Goal: Information Seeking & Learning: Learn about a topic

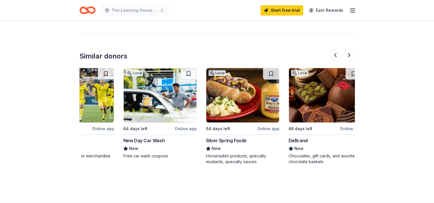
scroll to position [0, 210]
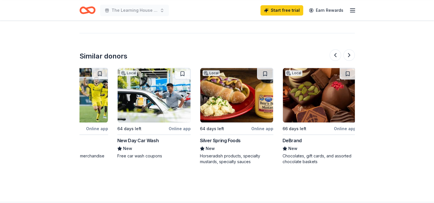
click at [144, 153] on div "Free car wash coupons" at bounding box center [153, 156] width 73 height 6
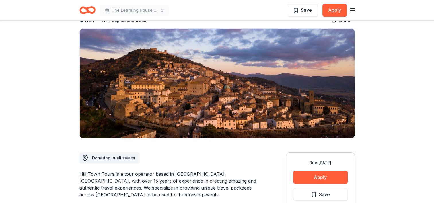
scroll to position [0, 0]
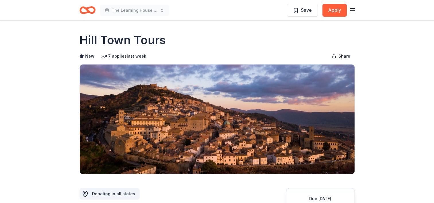
click at [86, 11] on icon "Home" at bounding box center [88, 9] width 16 height 13
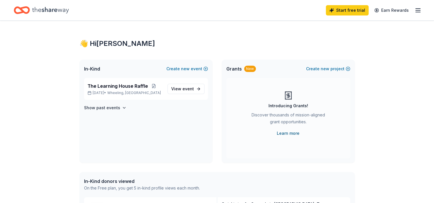
click at [286, 133] on link "Learn more" at bounding box center [288, 133] width 23 height 7
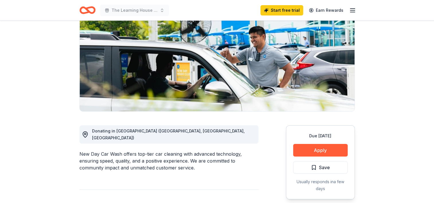
scroll to position [63, 0]
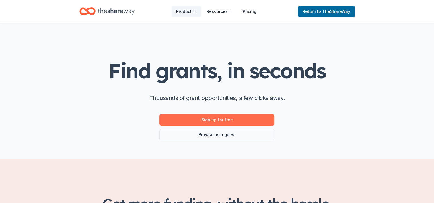
click at [219, 120] on link "Sign up for free" at bounding box center [217, 119] width 115 height 11
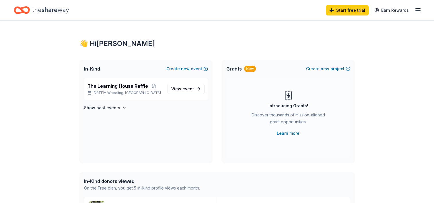
click at [420, 12] on line "button" at bounding box center [418, 12] width 5 height 0
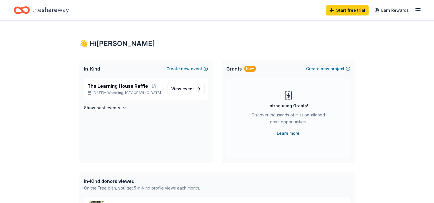
click at [288, 134] on link "Learn more" at bounding box center [288, 133] width 23 height 7
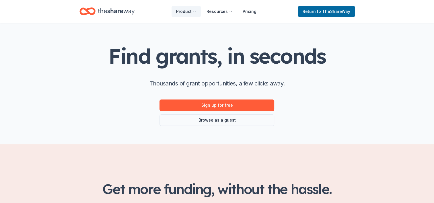
scroll to position [8, 0]
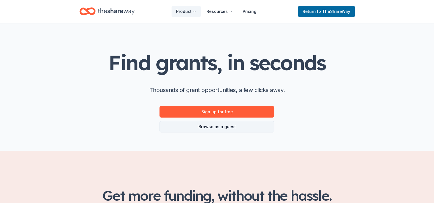
click at [215, 127] on link "Browse as a guest" at bounding box center [217, 126] width 115 height 11
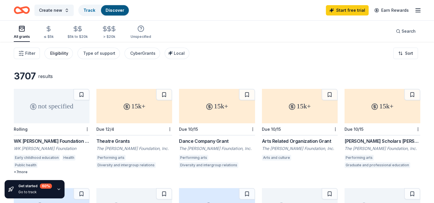
click at [58, 57] on button "Eligibility" at bounding box center [58, 53] width 28 height 11
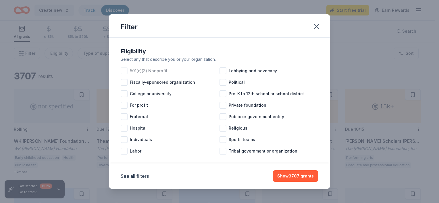
click at [123, 71] on div at bounding box center [124, 70] width 7 height 7
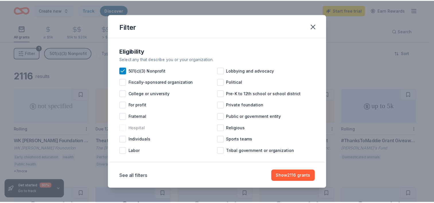
scroll to position [7, 0]
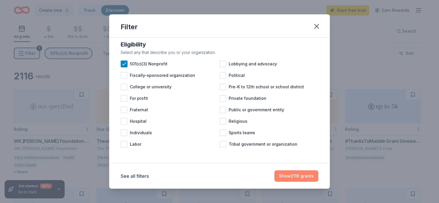
click at [284, 175] on button "Show 2116 grants" at bounding box center [296, 176] width 44 height 11
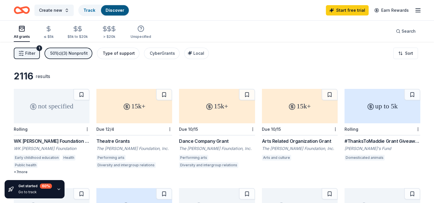
click at [111, 52] on div "Type of support" at bounding box center [119, 53] width 32 height 7
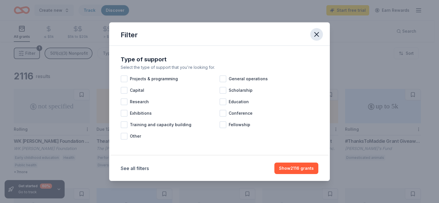
click at [318, 36] on icon "button" at bounding box center [316, 34] width 4 height 4
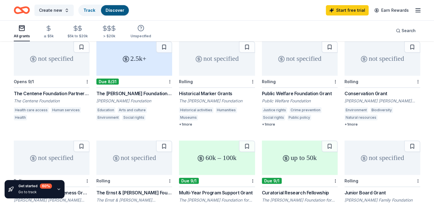
scroll to position [147, 0]
click at [145, 65] on div "2.5k+" at bounding box center [134, 58] width 76 height 34
